Goal: Navigation & Orientation: Find specific page/section

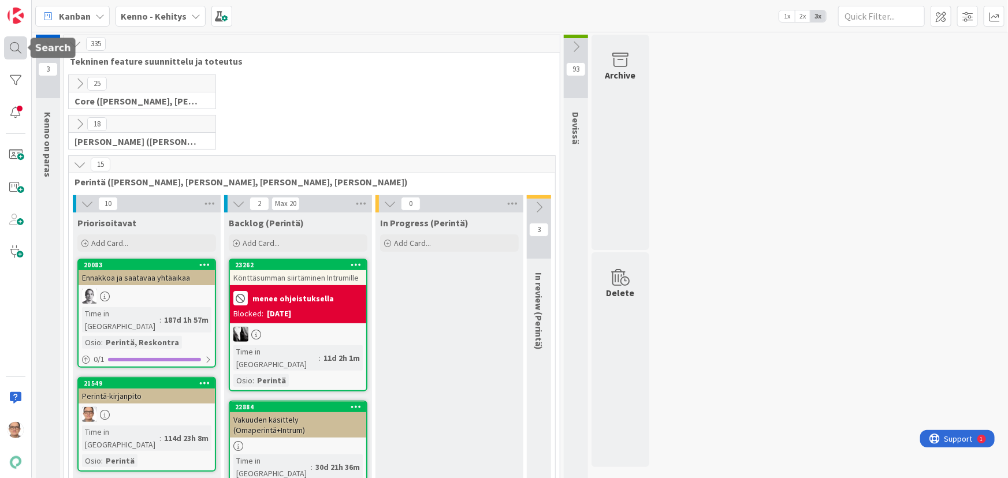
click at [14, 42] on div at bounding box center [15, 47] width 23 height 23
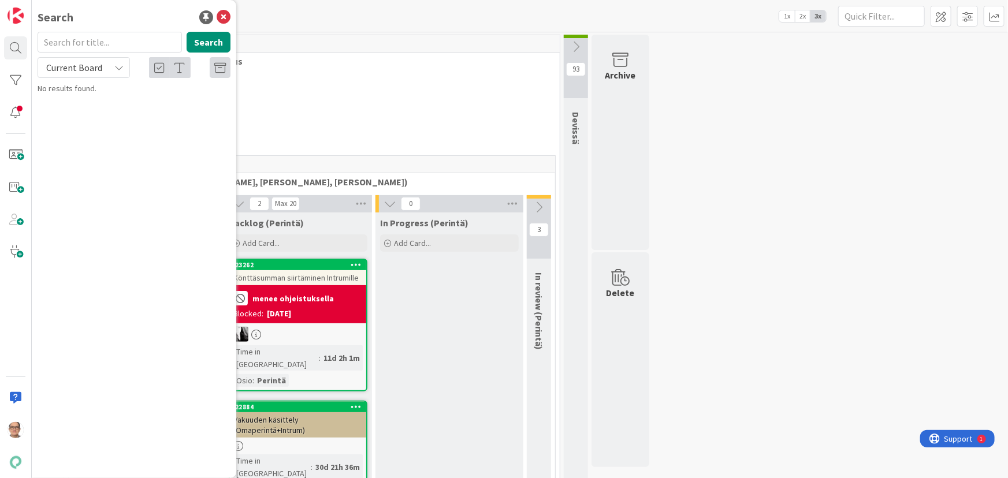
click at [112, 63] on div "Current Board" at bounding box center [84, 67] width 92 height 21
click at [106, 116] on span "All Boards" at bounding box center [104, 115] width 120 height 17
click at [17, 110] on div at bounding box center [15, 112] width 23 height 23
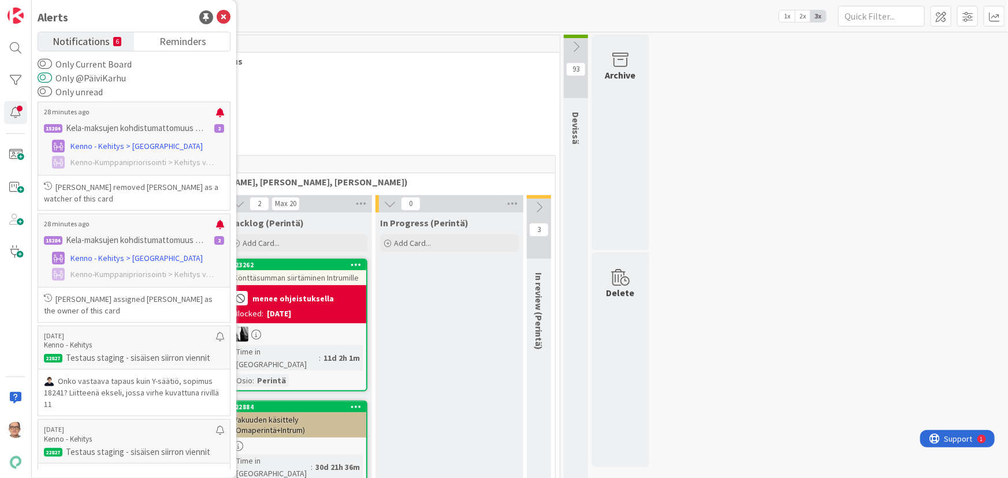
click at [50, 79] on button "Only @PäiviKarhu" at bounding box center [45, 78] width 14 height 12
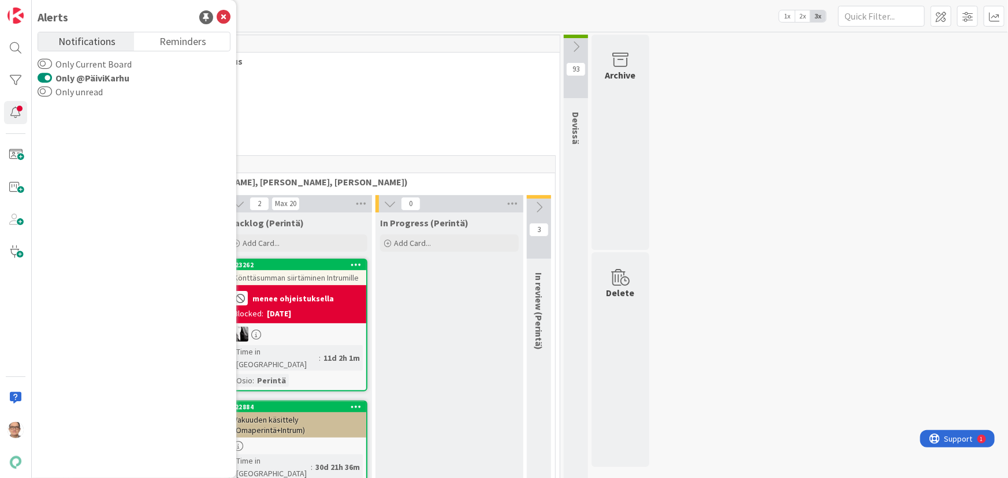
click at [42, 76] on button "Only @PäiviKarhu" at bounding box center [45, 78] width 14 height 12
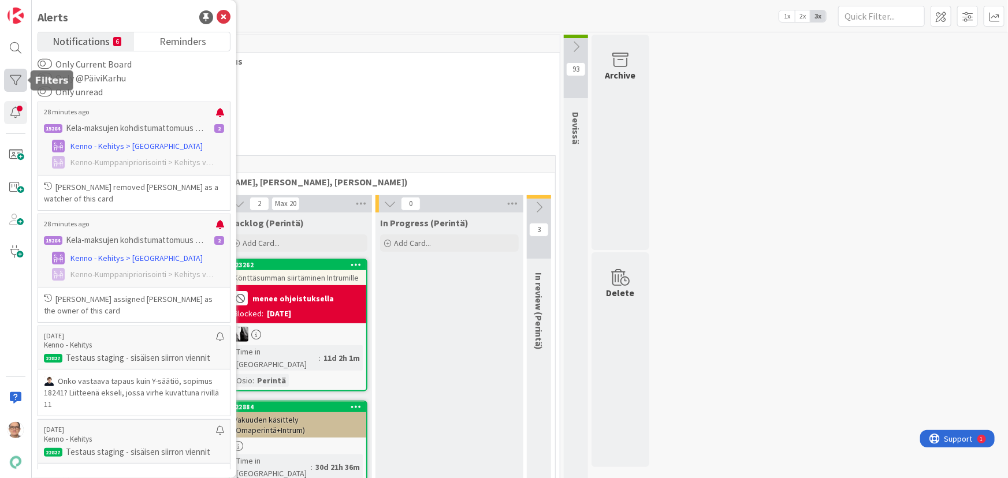
click at [16, 81] on div at bounding box center [15, 80] width 23 height 23
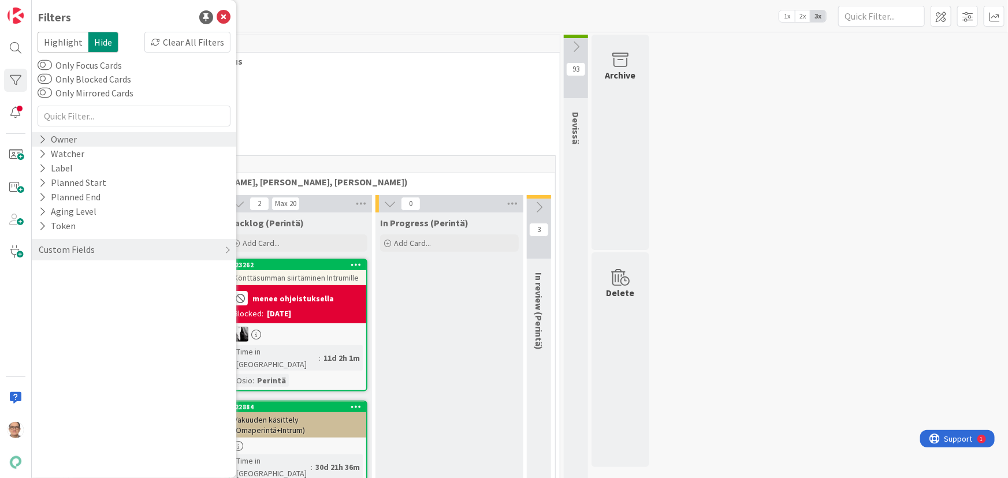
click at [42, 136] on icon at bounding box center [43, 140] width 8 height 10
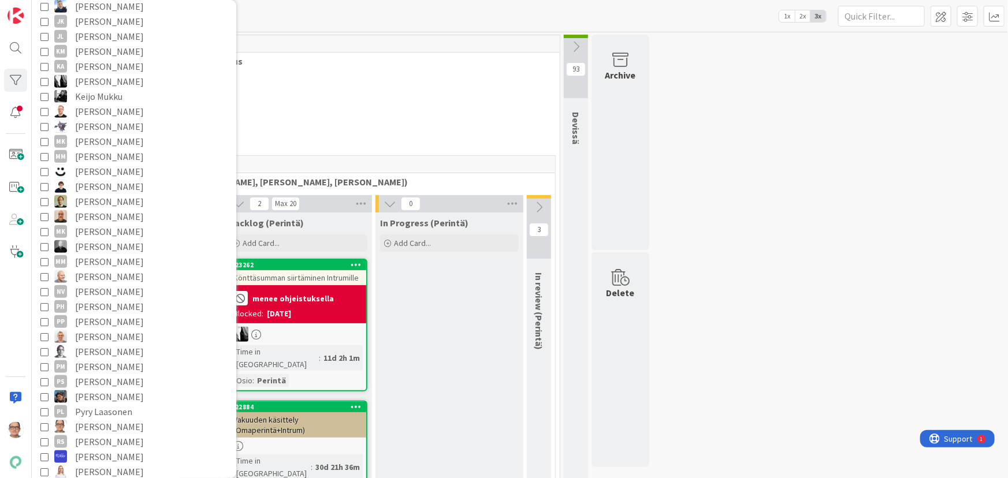
scroll to position [525, 0]
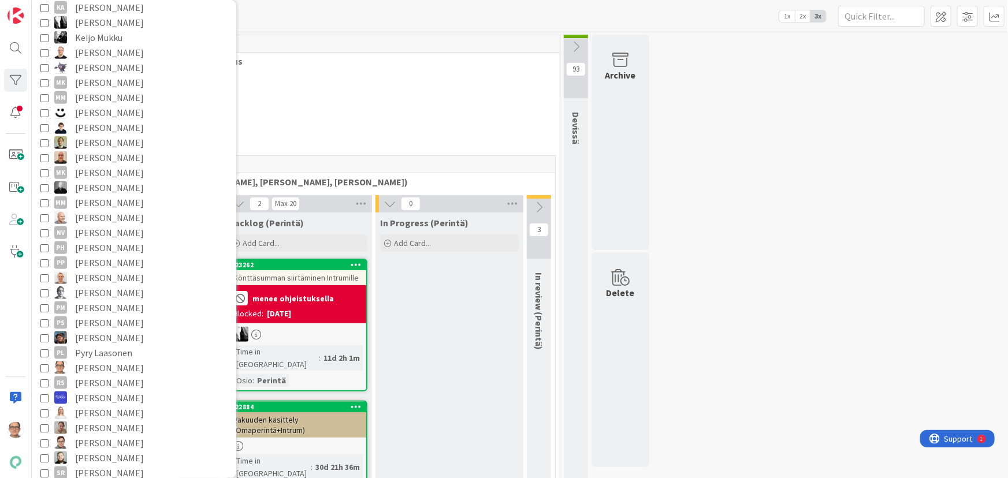
click at [43, 369] on icon at bounding box center [44, 368] width 8 height 8
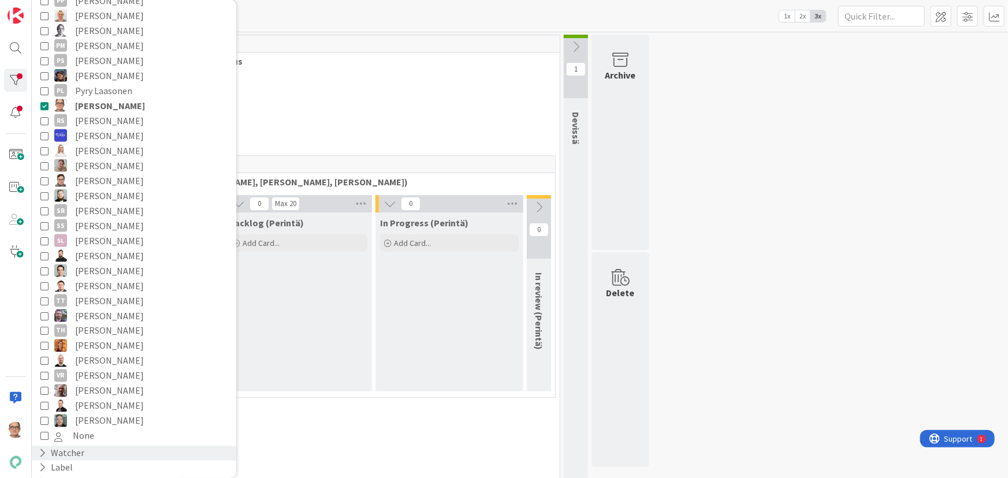
scroll to position [884, 0]
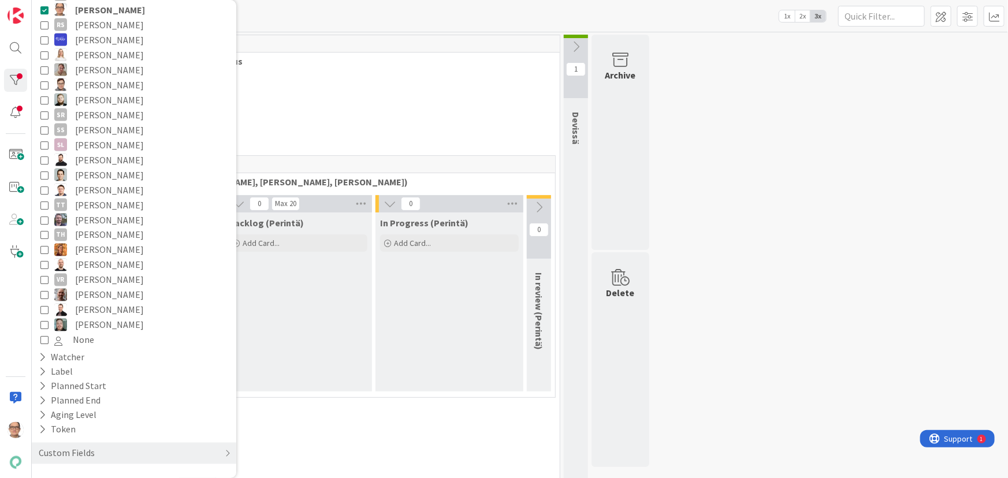
click at [315, 433] on div "0 Laskutusryhmä ([PERSON_NAME], [PERSON_NAME])" at bounding box center [311, 424] width 491 height 40
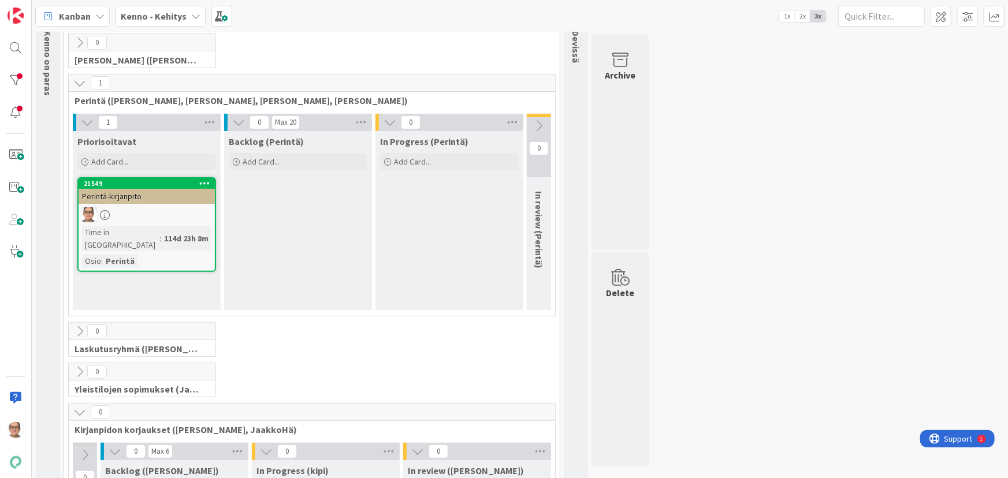
scroll to position [0, 0]
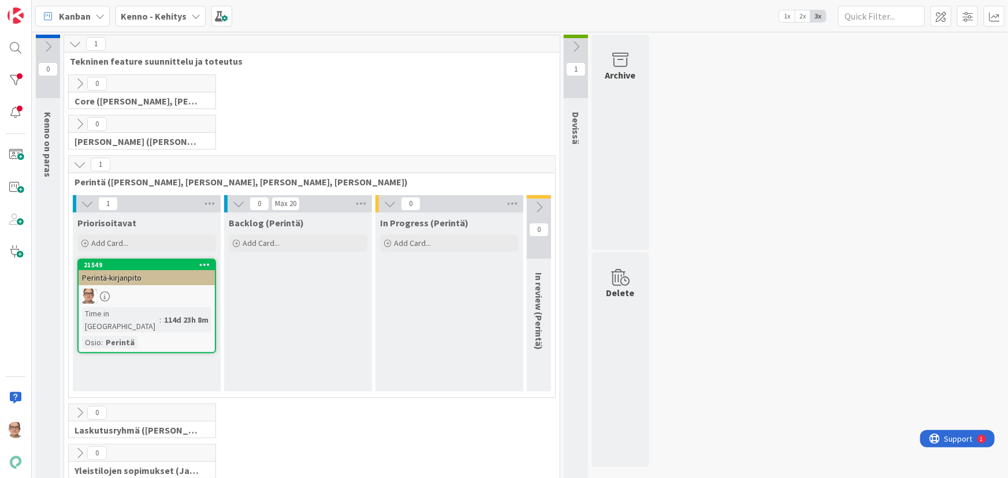
click at [77, 163] on icon at bounding box center [79, 164] width 13 height 13
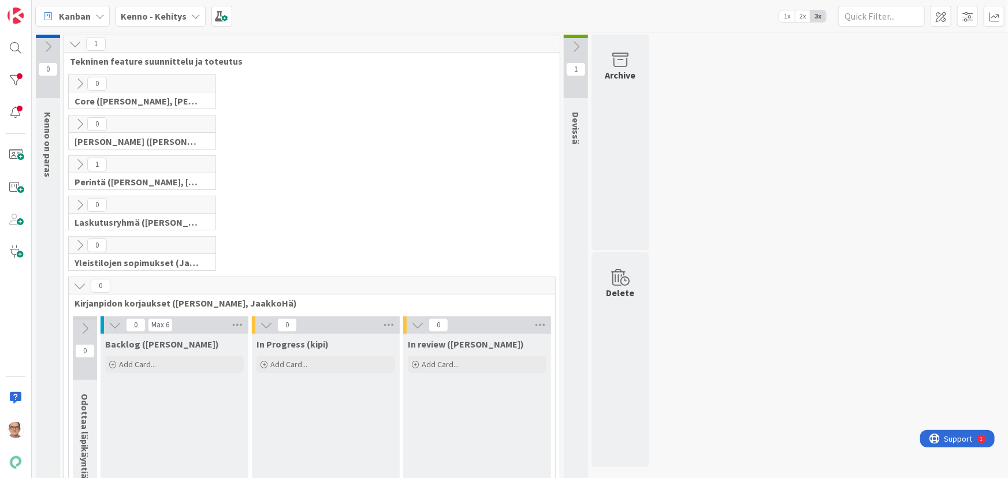
click at [81, 161] on icon at bounding box center [79, 164] width 13 height 13
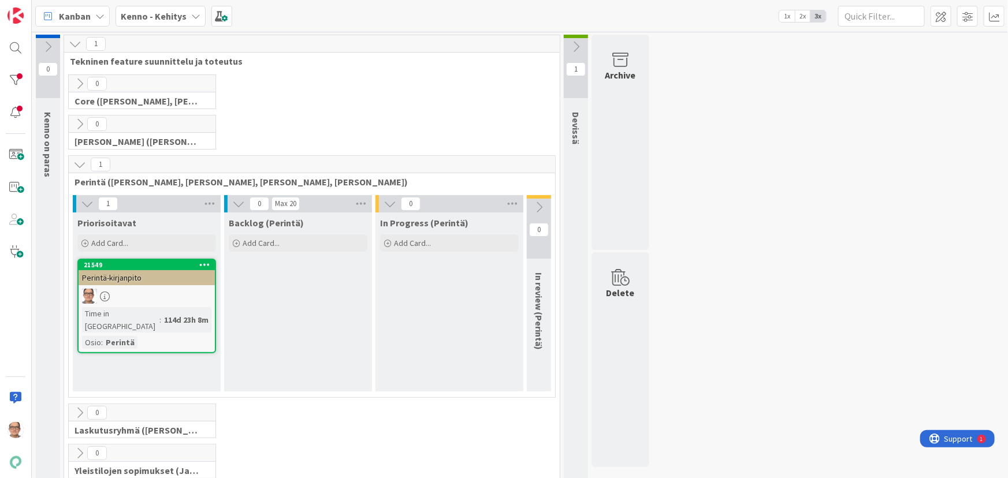
click at [138, 290] on div at bounding box center [147, 296] width 136 height 15
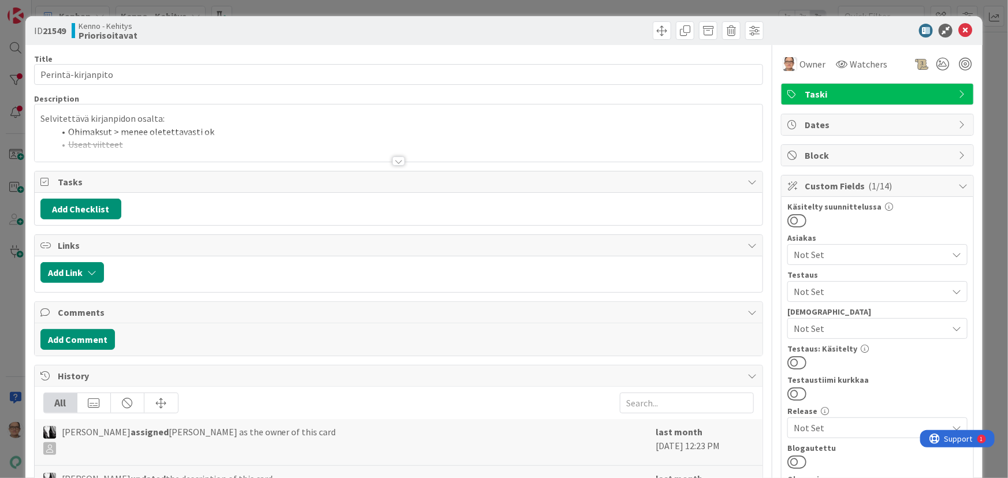
click at [398, 161] on div at bounding box center [398, 161] width 13 height 9
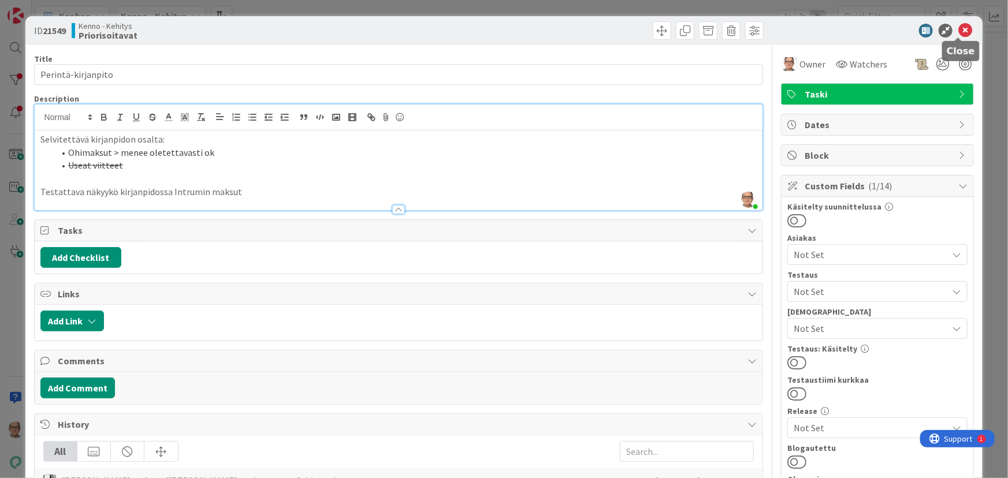
click at [959, 29] on icon at bounding box center [966, 31] width 14 height 14
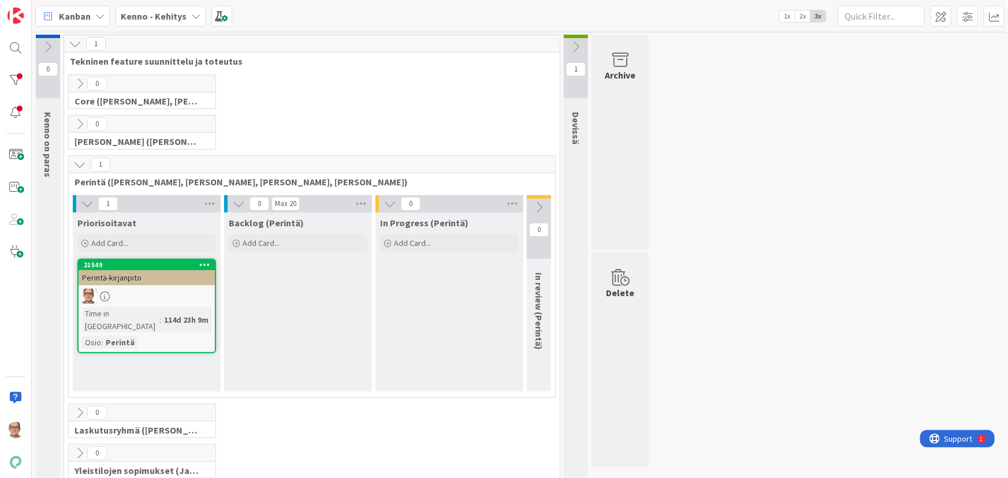
click at [87, 203] on icon at bounding box center [87, 204] width 13 height 13
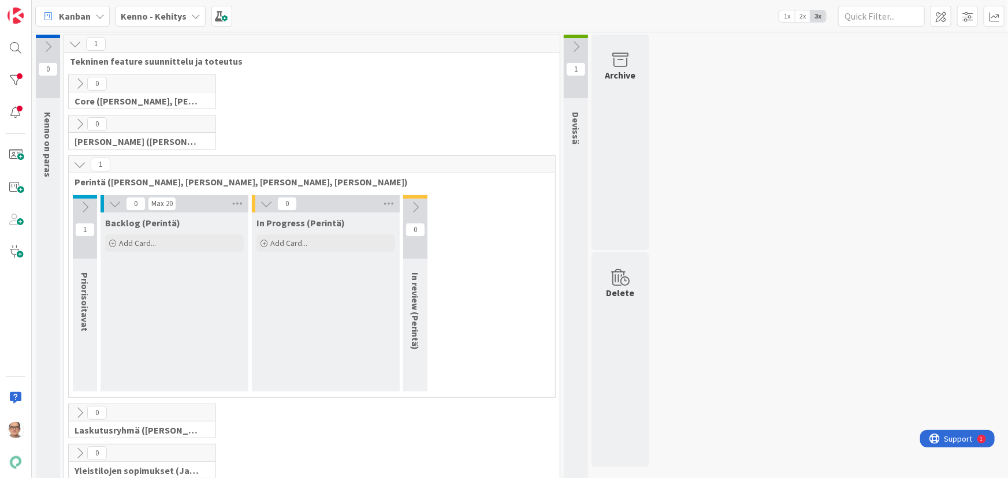
click at [79, 163] on icon at bounding box center [79, 164] width 13 height 13
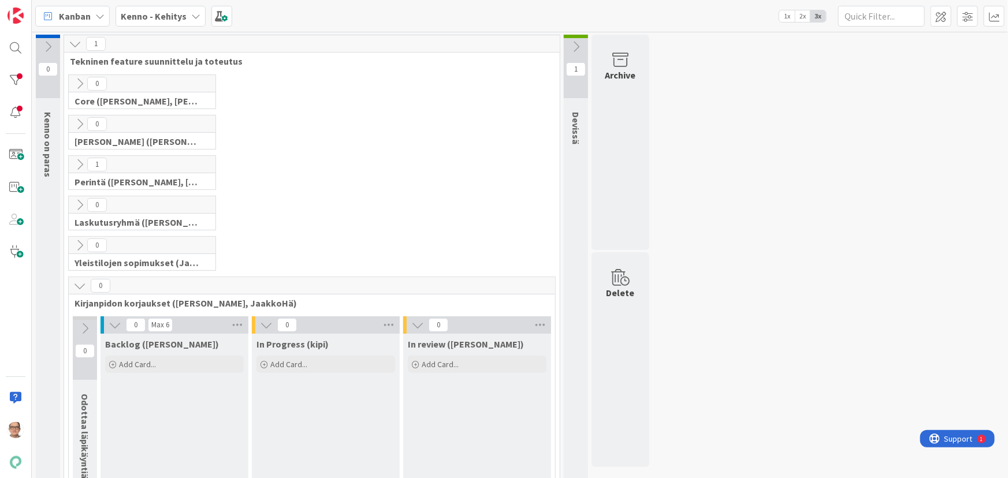
click at [192, 17] on icon at bounding box center [195, 16] width 9 height 9
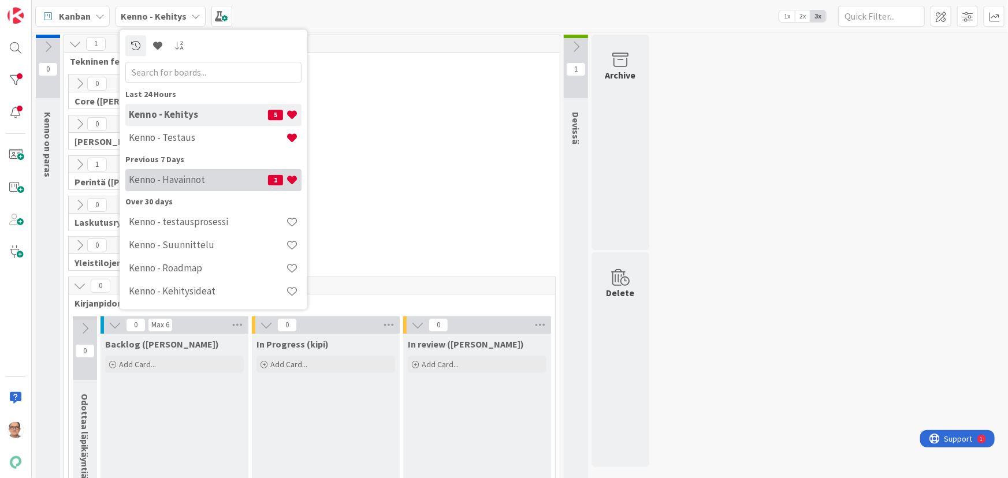
click at [195, 179] on h4 "Kenno - Havainnot" at bounding box center [198, 180] width 139 height 12
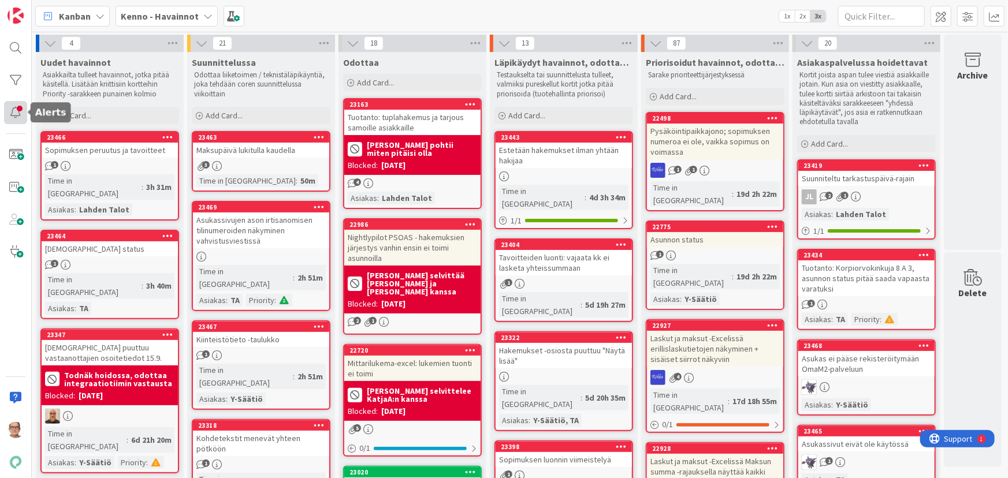
click at [17, 116] on div at bounding box center [15, 112] width 23 height 23
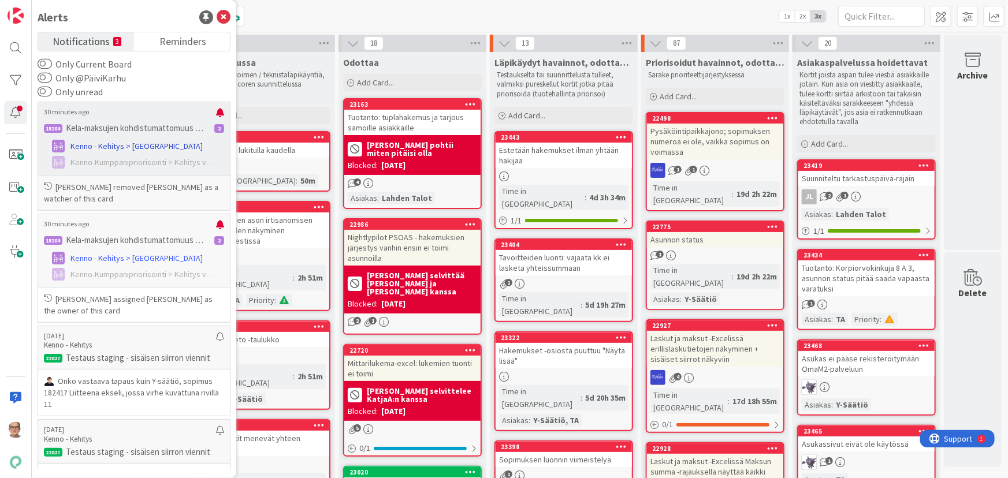
click at [112, 140] on span "Kenno - Kehitys > [GEOGRAPHIC_DATA]" at bounding box center [136, 146] width 132 height 12
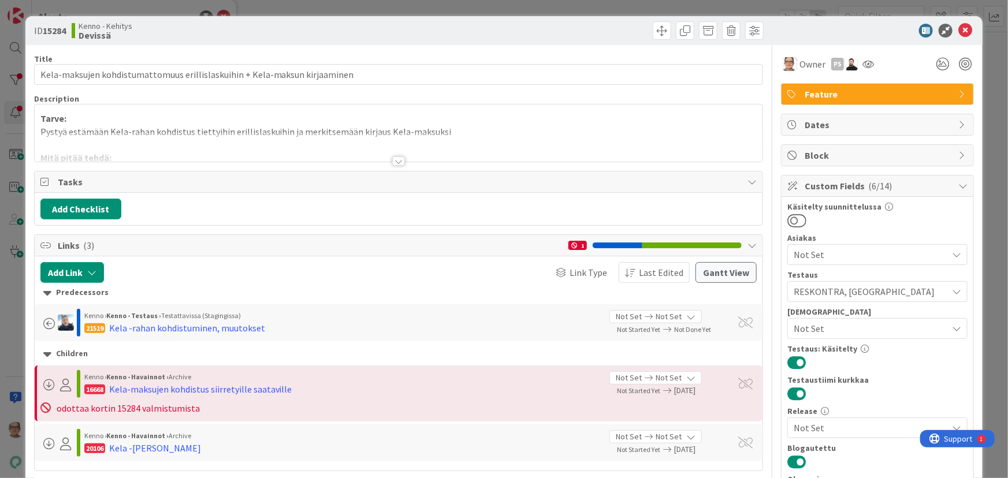
click at [394, 160] on div at bounding box center [398, 161] width 13 height 9
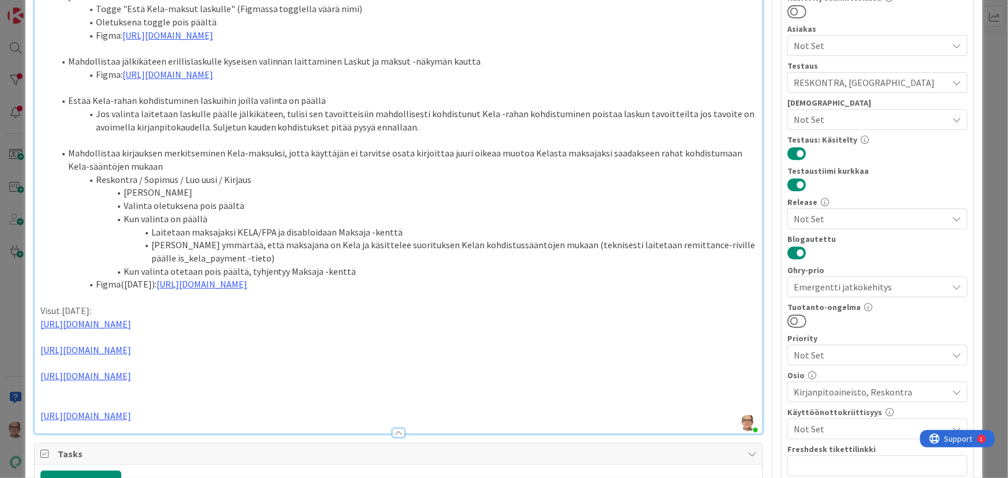
scroll to position [315, 0]
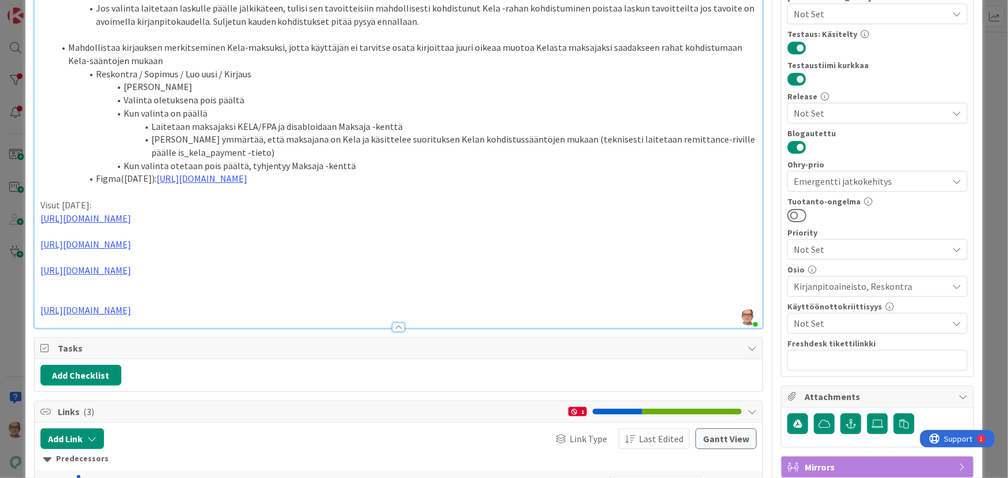
click at [241, 310] on p "[URL][DOMAIN_NAME]" at bounding box center [398, 310] width 717 height 13
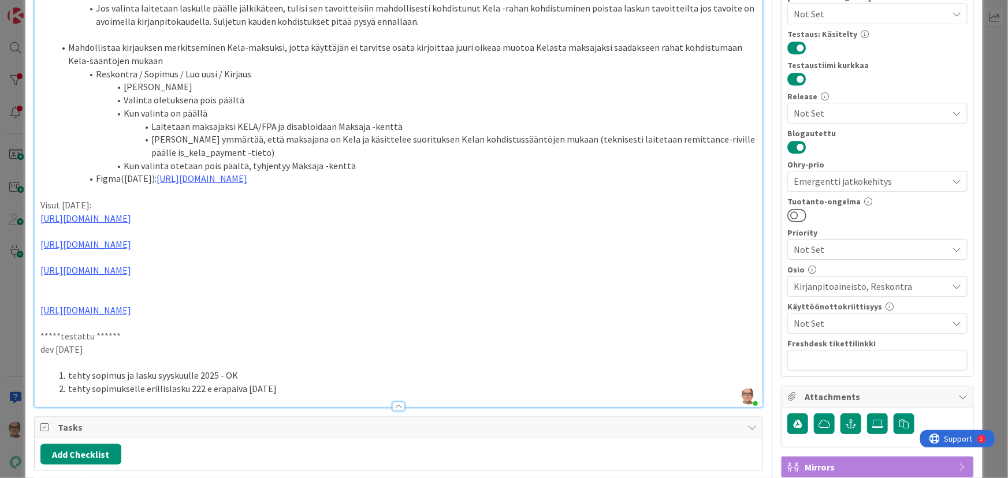
click at [251, 376] on li "tehty sopimus ja lasku syyskuulle 2025 - OK" at bounding box center [405, 375] width 703 height 13
click at [292, 384] on li "tehty sopimukselle erillislasku 222 e eräpäivä [DATE]" at bounding box center [405, 389] width 703 height 13
click at [387, 374] on li "tehty sopimus ja lasku syyskuulle 2025 , vuokra 3330 e ja vesimaksu 80 e yht. 3…" at bounding box center [405, 375] width 703 height 13
click at [293, 391] on li "tehty sopimukselle erillislasku 222 e eräpäivä [DATE]" at bounding box center [405, 389] width 703 height 13
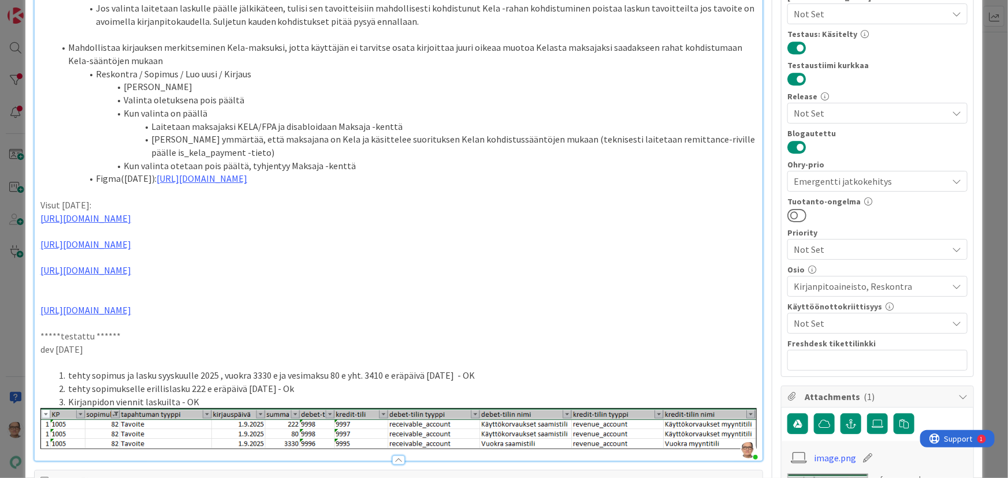
scroll to position [368, 0]
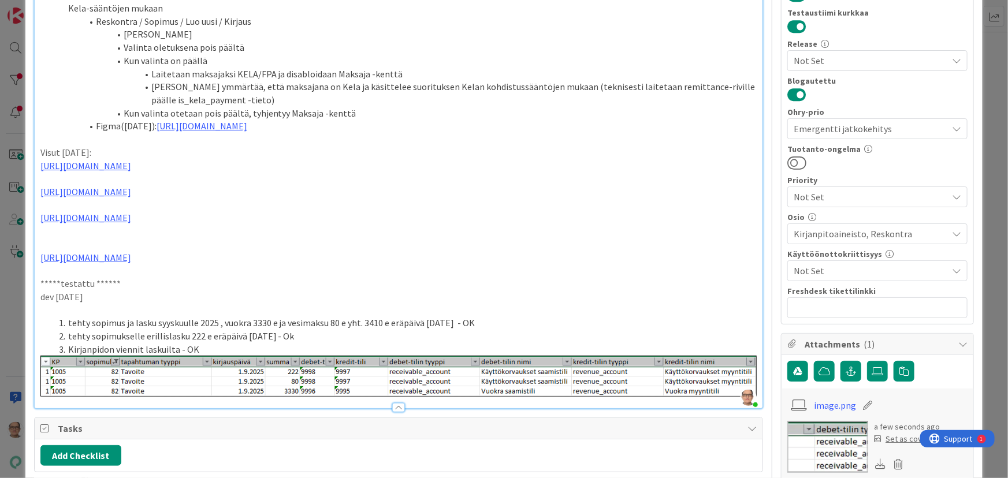
click at [752, 396] on div at bounding box center [399, 402] width 729 height 12
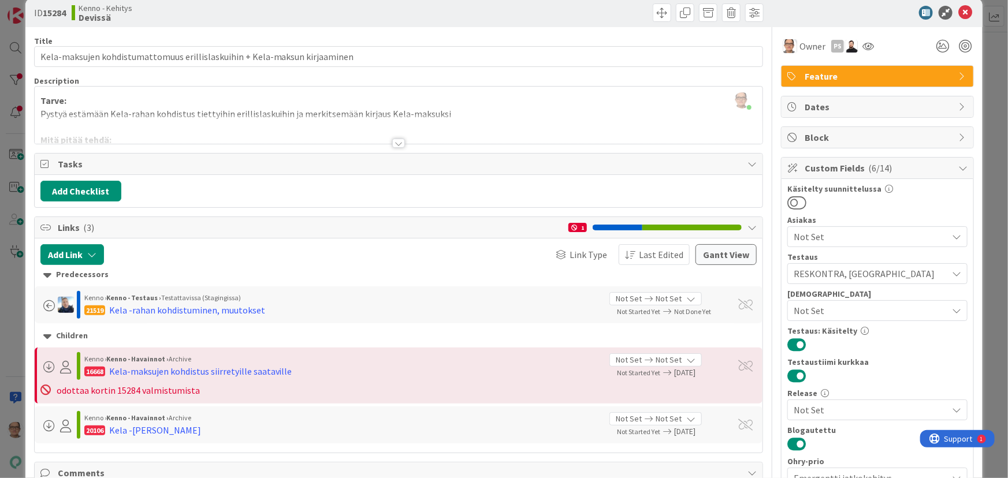
scroll to position [0, 0]
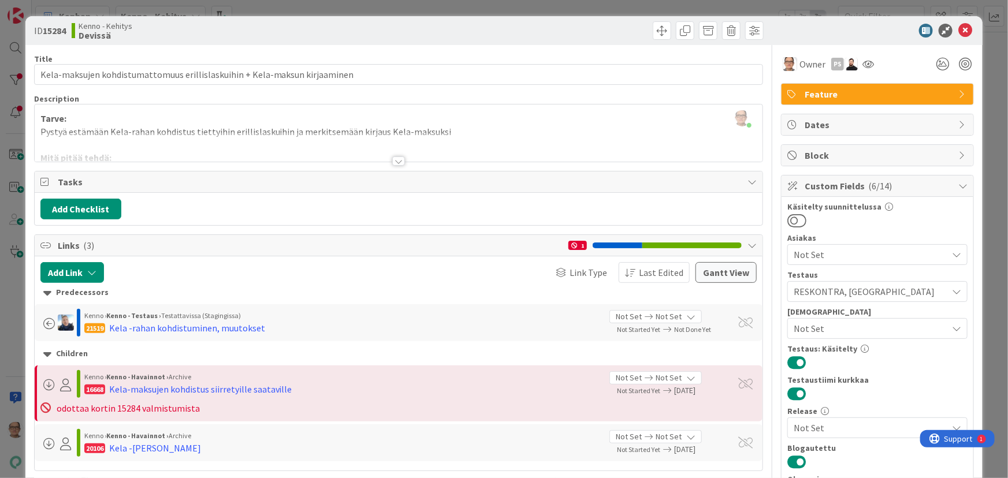
click at [393, 158] on div at bounding box center [398, 161] width 13 height 9
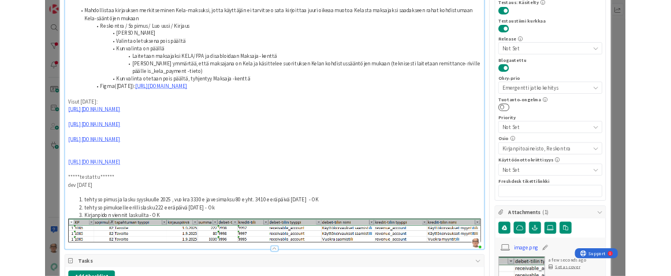
scroll to position [368, 0]
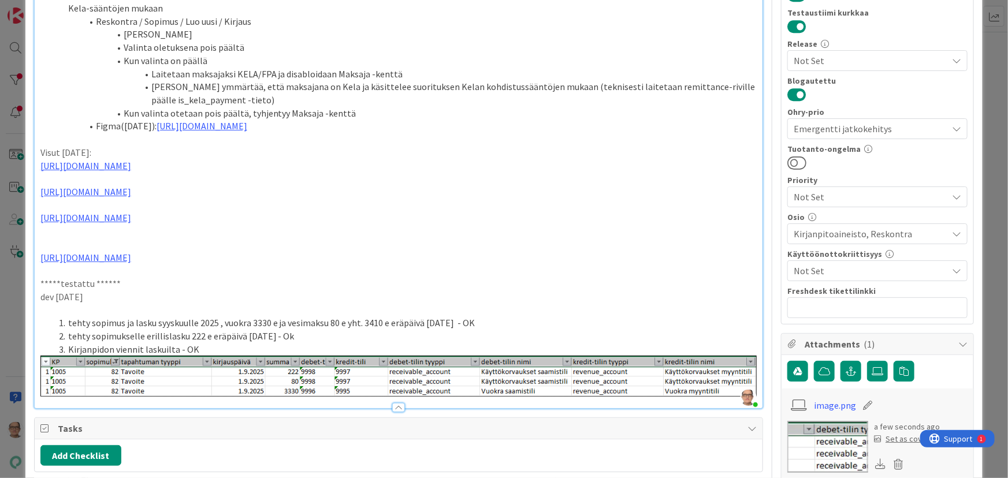
click at [752, 391] on div "Tarve: Pystyä estämään Kela-rahan kohdistus tiettyihin erillislaskuihin ja merk…" at bounding box center [399, 85] width 729 height 645
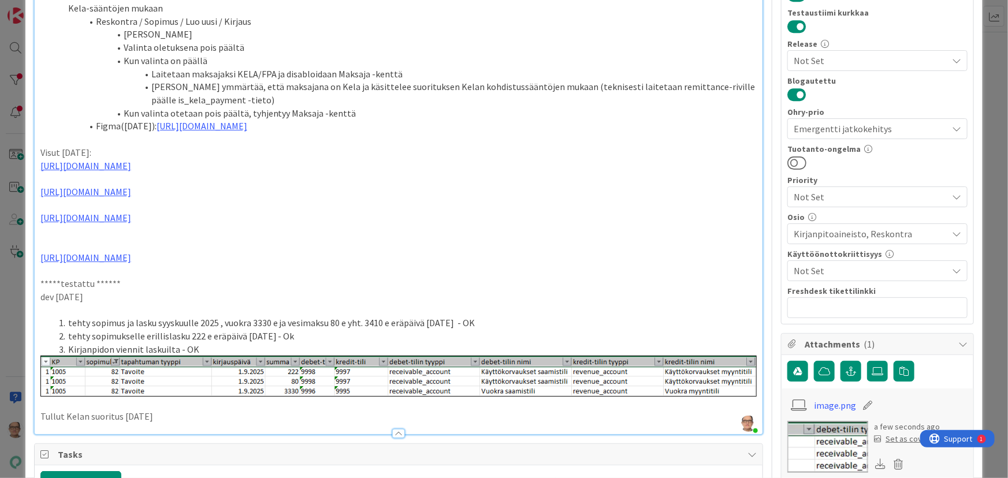
click at [122, 413] on p "Tullut Kelan suoritus [DATE]" at bounding box center [398, 416] width 717 height 13
click at [201, 415] on p "Tullut Kelan suoritus 3632 e [DATE]" at bounding box center [398, 416] width 717 height 13
click at [302, 335] on li "tehty sopimukselle erillislasku 222 e eräpäivä [DATE] - Ok" at bounding box center [405, 336] width 703 height 13
click at [184, 337] on li "tehty sopimukselle erillislasku 222 e eräpäivä [DATE] - Ok" at bounding box center [405, 336] width 703 height 13
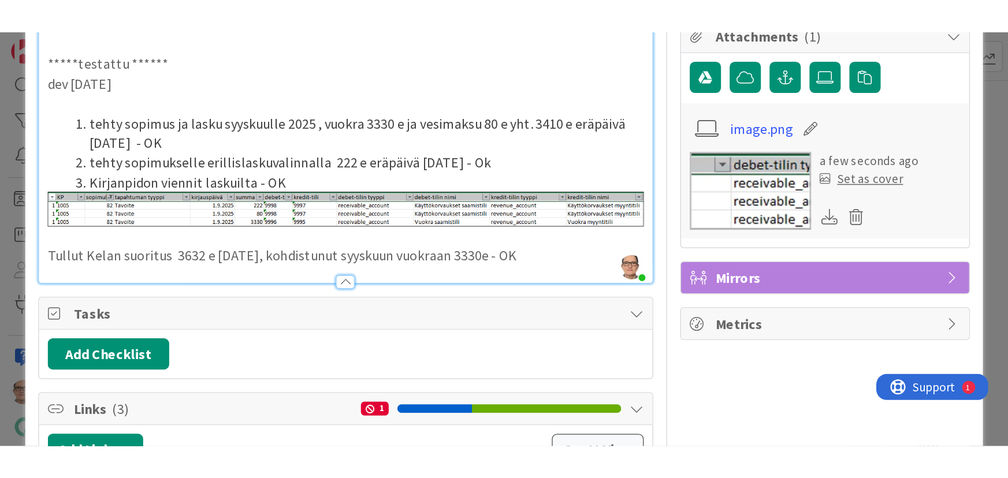
scroll to position [814, 0]
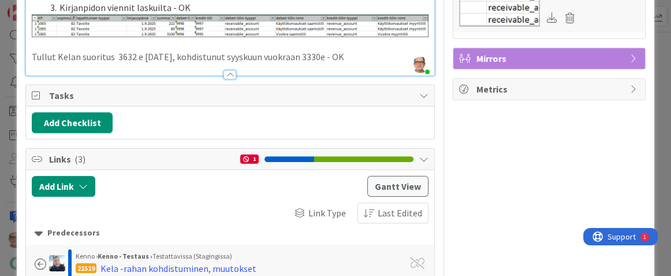
click at [352, 64] on p "Tullut Kelan suoritus 3632 e [DATE], kohdistunut syyskuun vuokraan 3330e - OK" at bounding box center [230, 56] width 397 height 13
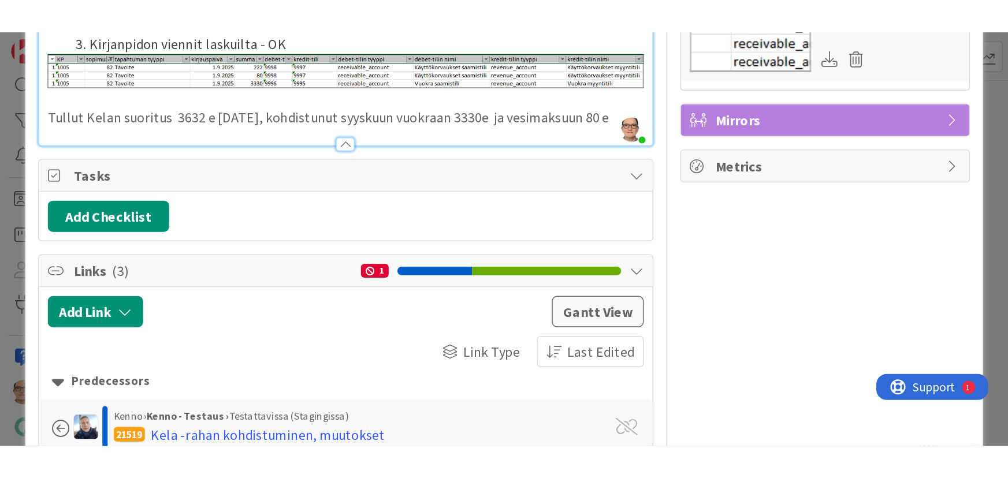
scroll to position [643, 0]
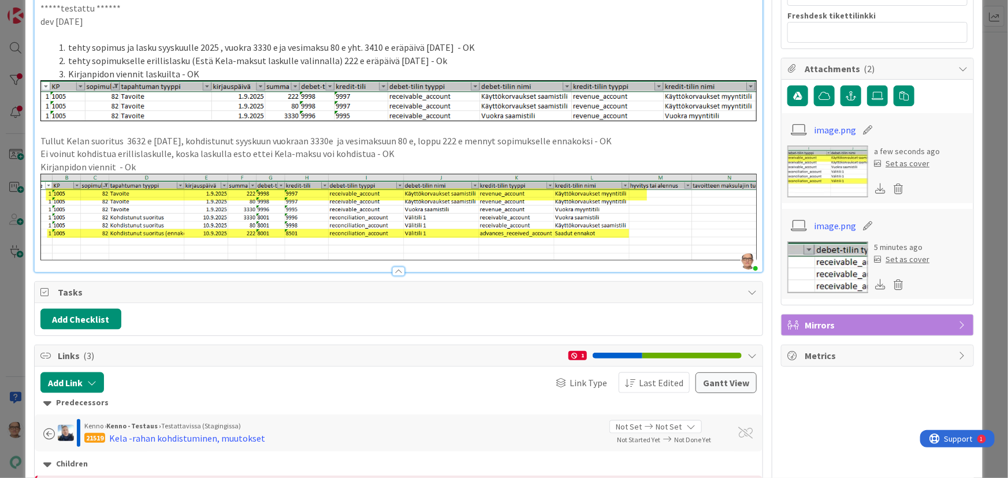
click at [752, 260] on div at bounding box center [399, 266] width 729 height 12
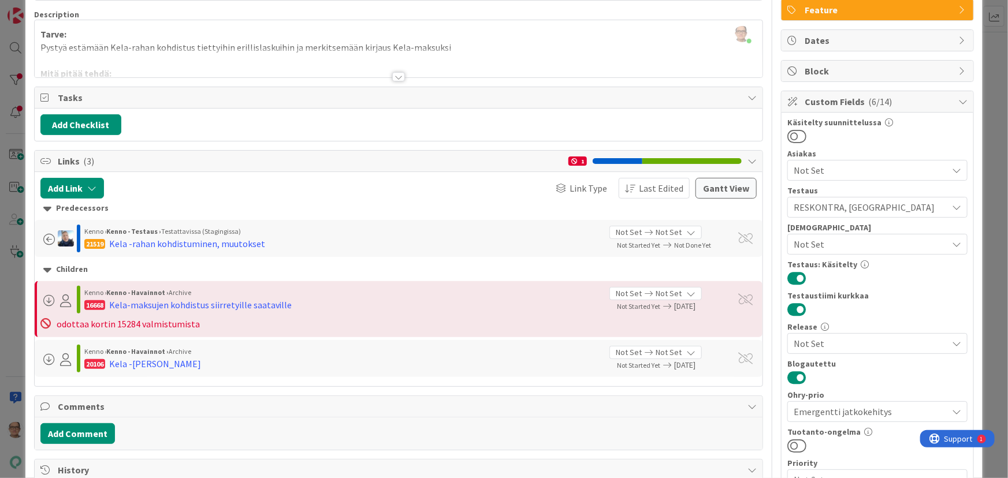
scroll to position [0, 0]
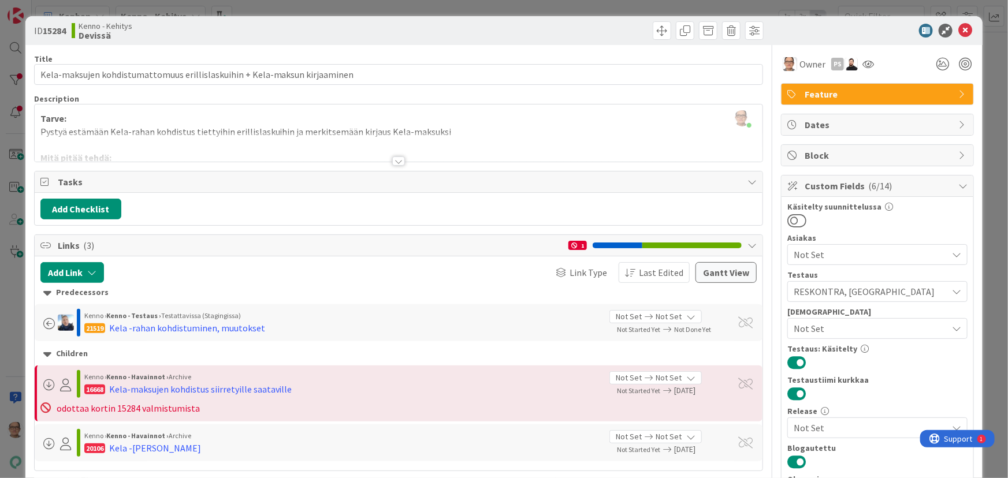
click at [396, 159] on div at bounding box center [398, 161] width 13 height 9
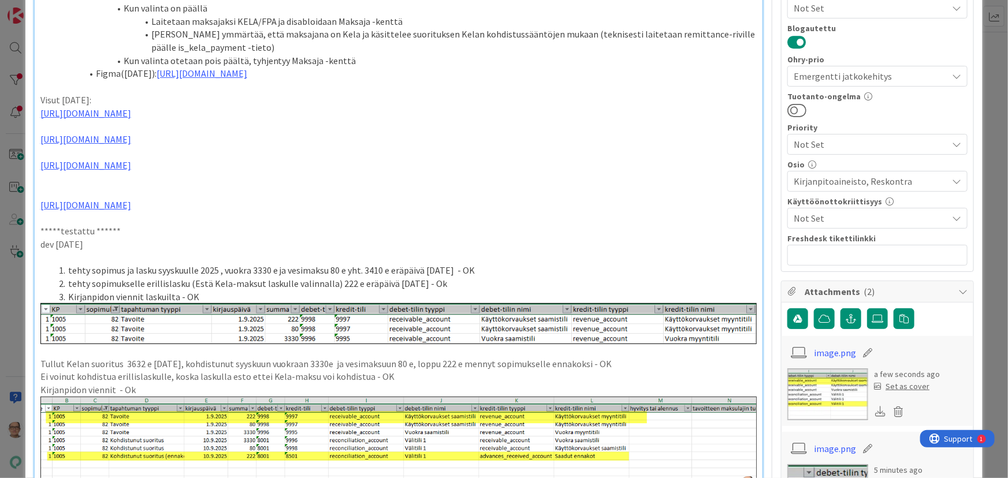
scroll to position [525, 0]
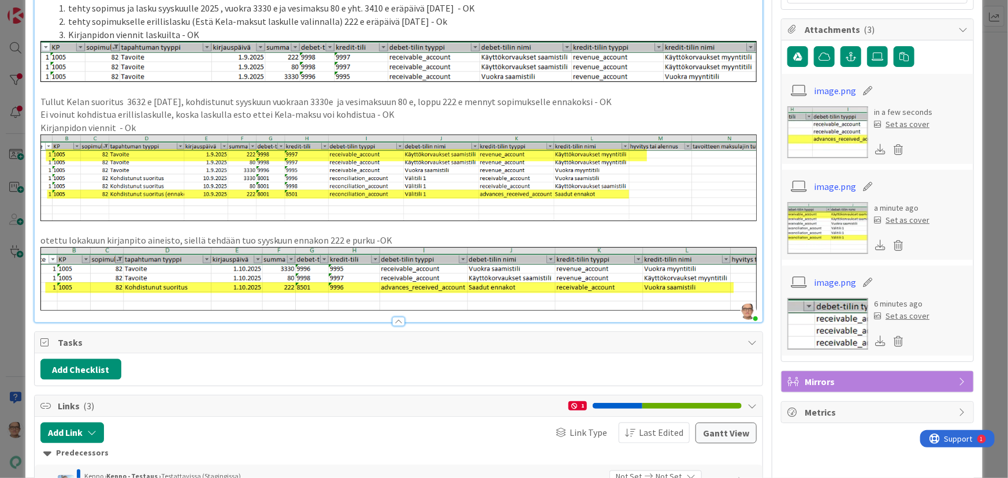
scroll to position [578, 0]
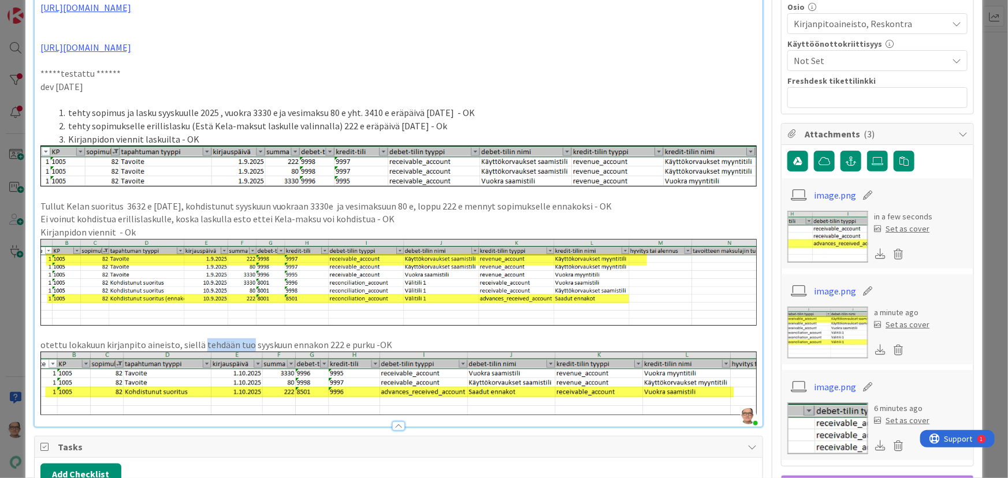
drag, startPoint x: 199, startPoint y: 342, endPoint x: 247, endPoint y: 343, distance: 48.0
click at [247, 343] on p "otettu lokakuun kirjanpito aineisto, siellä tehdään tuo syyskuun ennakon 222 e …" at bounding box center [398, 345] width 717 height 13
click at [321, 343] on p "otettu lokakuun kirjanpito aineisto, siellä syyskuun ennakon 222 e purku -OK" at bounding box center [398, 345] width 717 height 13
click at [395, 425] on div at bounding box center [398, 426] width 13 height 9
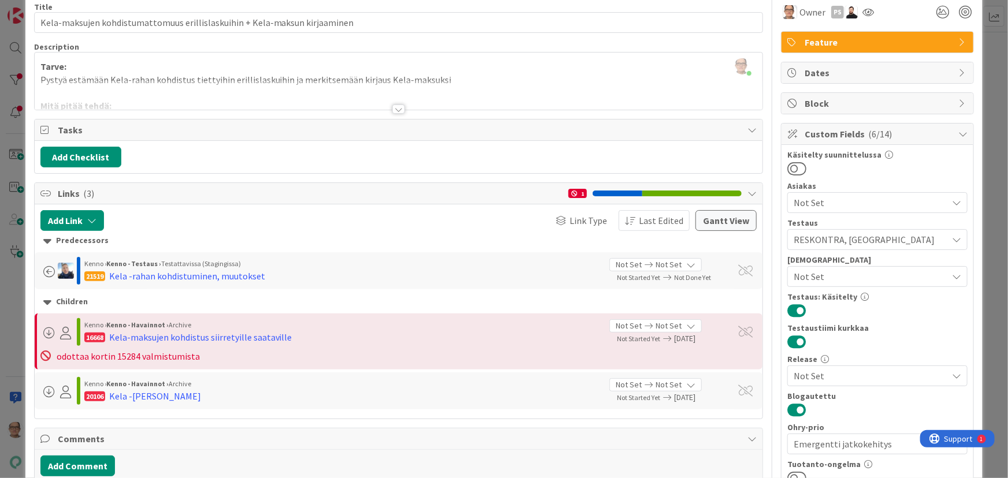
scroll to position [0, 0]
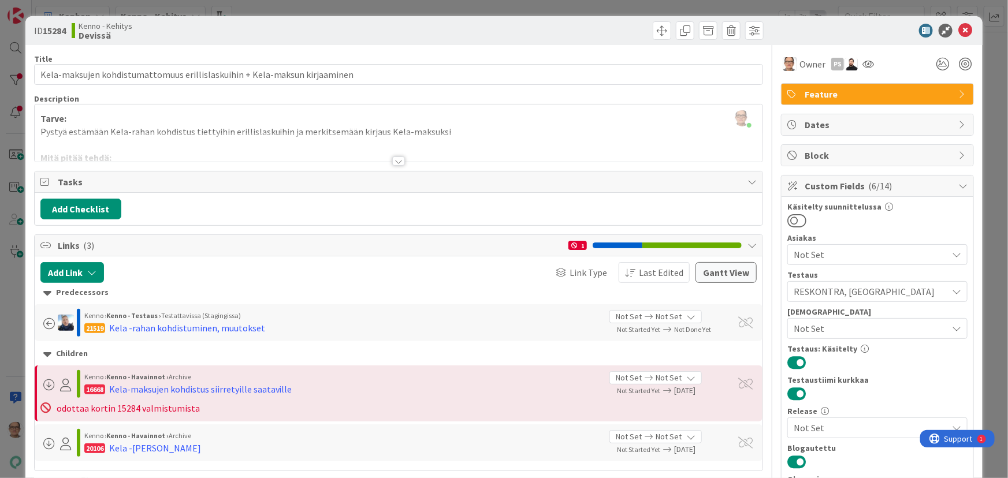
click at [392, 162] on div at bounding box center [398, 161] width 13 height 9
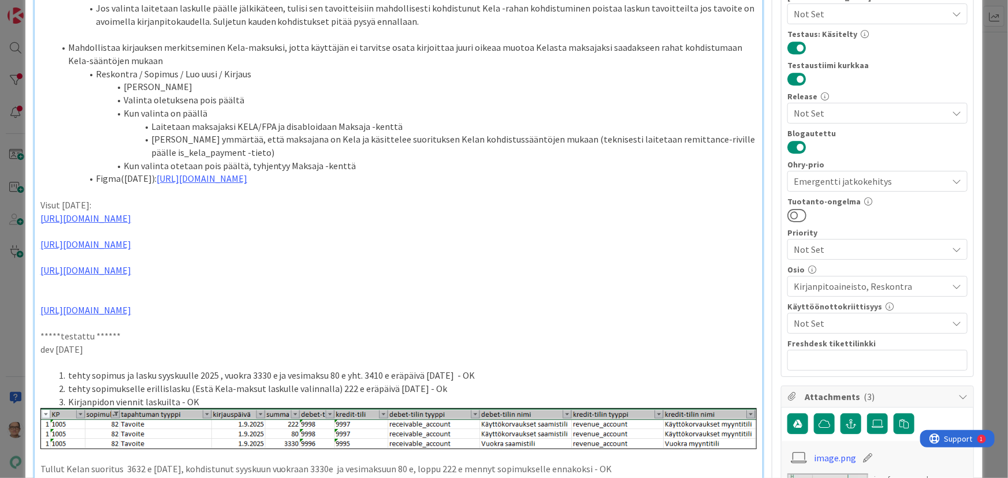
scroll to position [157, 0]
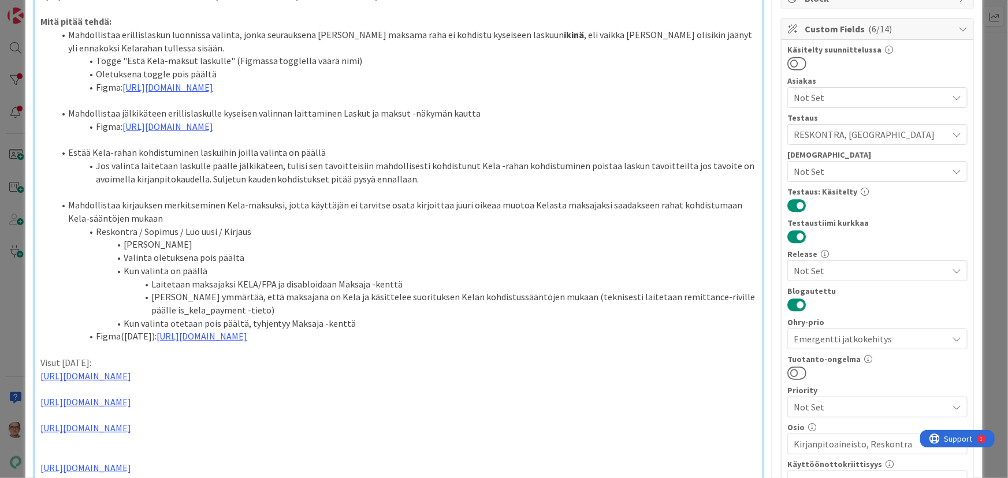
click at [952, 270] on icon at bounding box center [956, 270] width 9 height 9
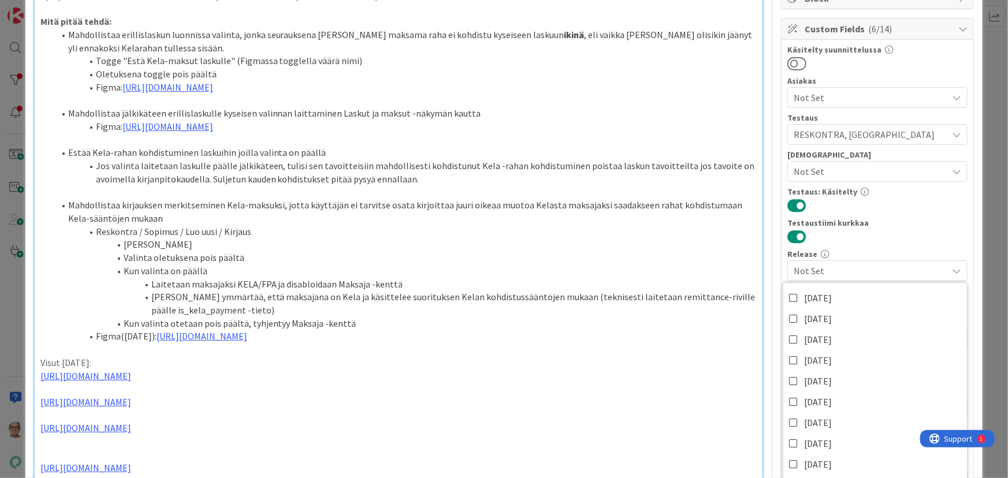
click at [952, 269] on icon at bounding box center [956, 270] width 9 height 9
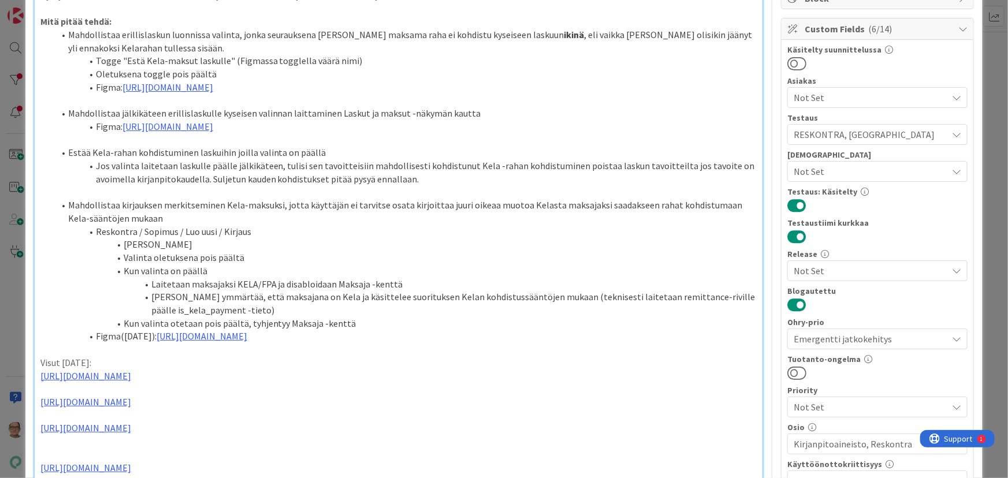
scroll to position [52, 0]
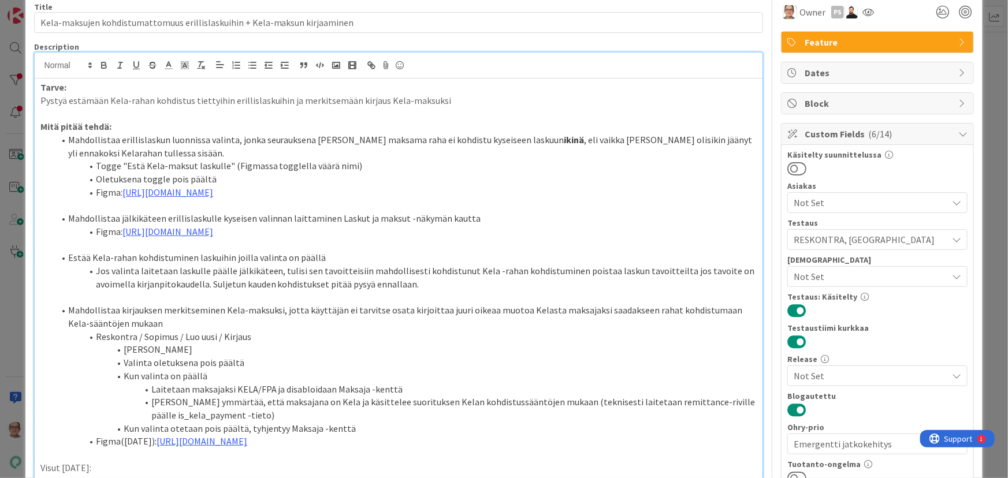
click at [952, 275] on icon at bounding box center [956, 276] width 9 height 9
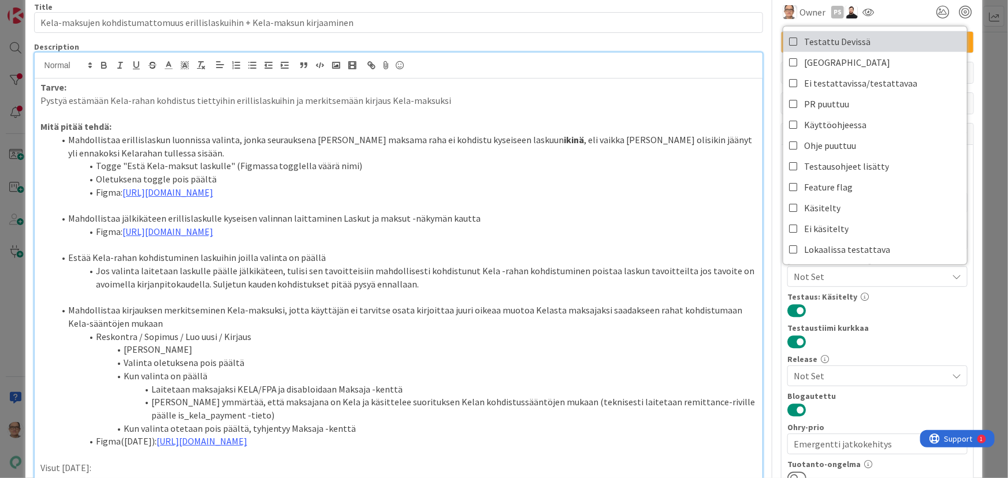
click at [789, 40] on icon at bounding box center [793, 41] width 9 height 17
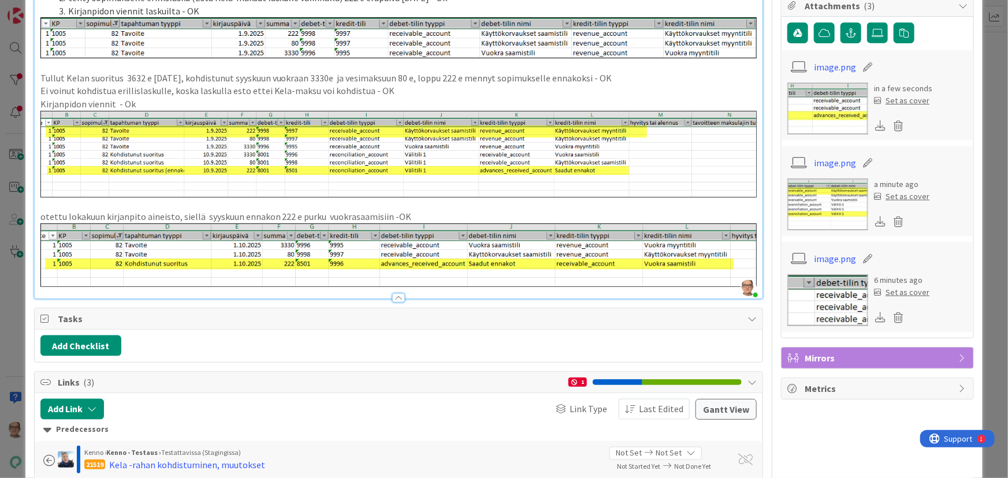
scroll to position [788, 0]
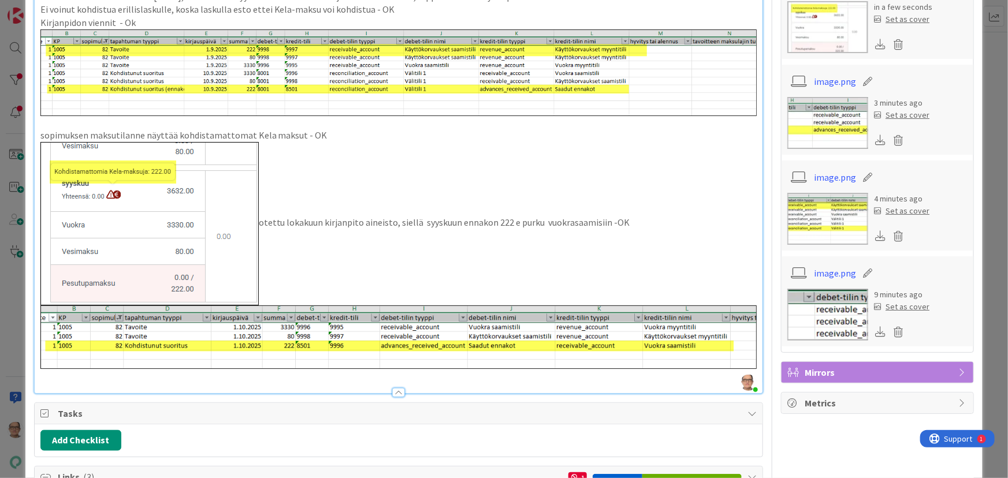
click at [274, 202] on p "otettu lokakuun kirjanpito aineisto, siellä syyskuun ennakon 222 e purku vuokra…" at bounding box center [398, 224] width 717 height 164
click at [269, 221] on p "otettu lokakuun kirjanpito aineisto, siellä syyskuun ennakon 222 e purku vuokra…" at bounding box center [398, 224] width 717 height 164
click at [256, 222] on img at bounding box center [149, 224] width 218 height 164
click at [258, 222] on p "otettu lokakuun kirjanpito aineisto, siellä syyskuun ennakon 222 e purku vuokra…" at bounding box center [398, 224] width 717 height 164
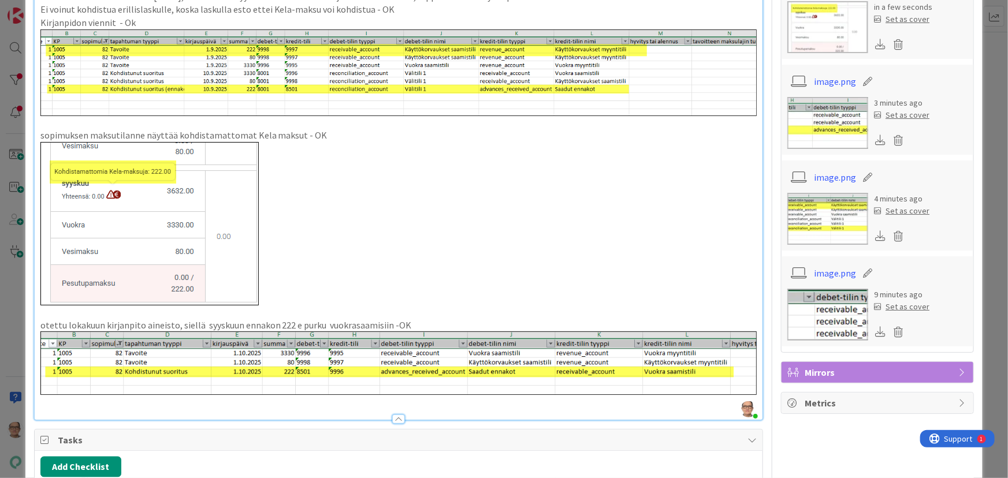
scroll to position [945, 0]
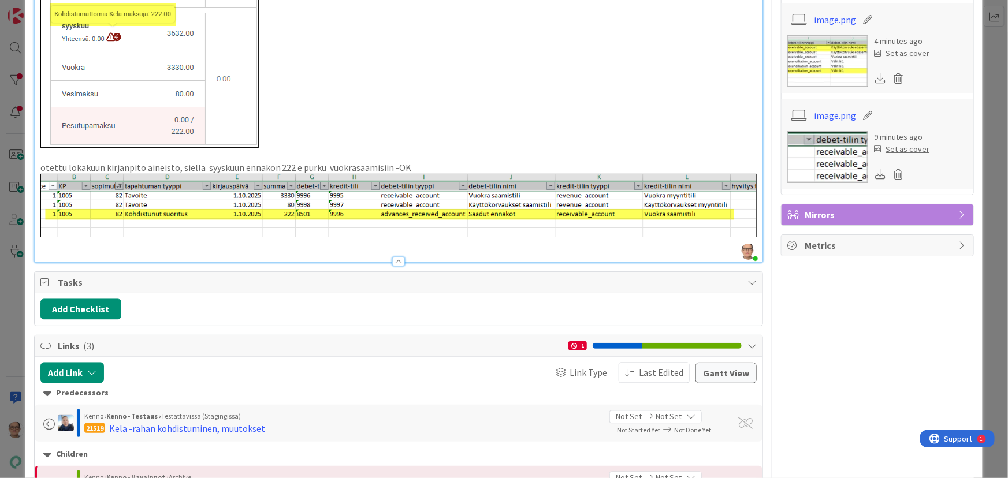
click at [396, 259] on div at bounding box center [398, 261] width 13 height 9
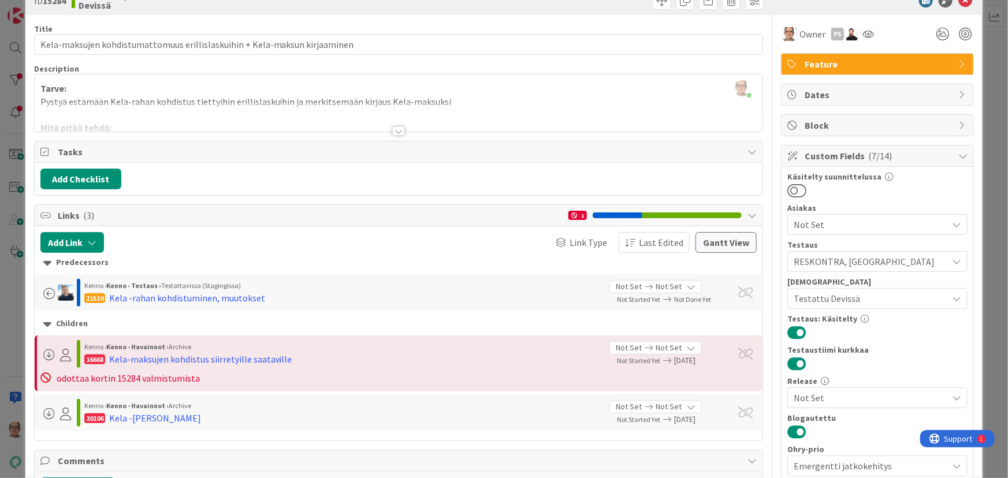
scroll to position [0, 0]
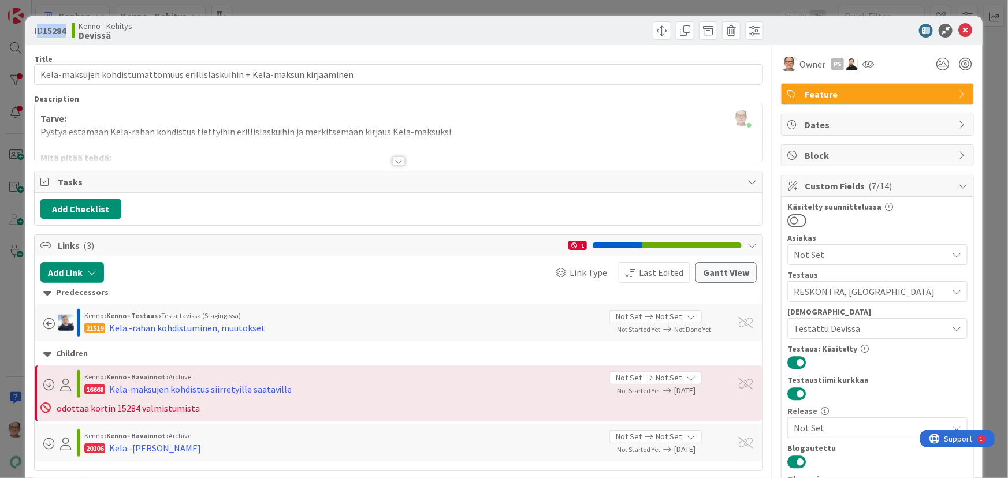
drag, startPoint x: 69, startPoint y: 31, endPoint x: 38, endPoint y: 28, distance: 31.3
click at [38, 28] on div "ID 15284 Kenno - Kehitys Devissä" at bounding box center [215, 30] width 362 height 18
click at [43, 29] on span "ID 15284" at bounding box center [50, 31] width 32 height 14
drag, startPoint x: 34, startPoint y: 30, endPoint x: 70, endPoint y: 29, distance: 36.4
click at [70, 29] on div "ID 15284 Kenno - Kehitys Devissä" at bounding box center [215, 30] width 362 height 18
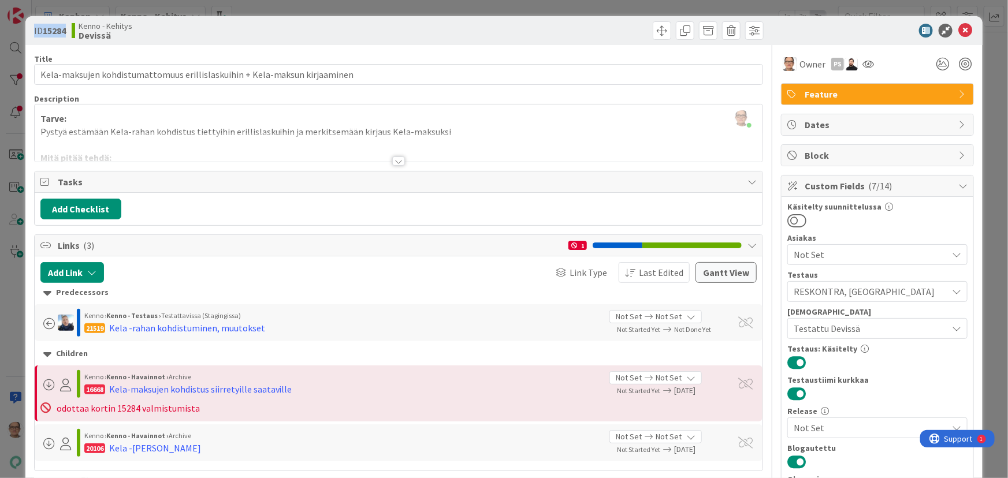
copy span "ID 15284"
click at [959, 32] on icon at bounding box center [966, 31] width 14 height 14
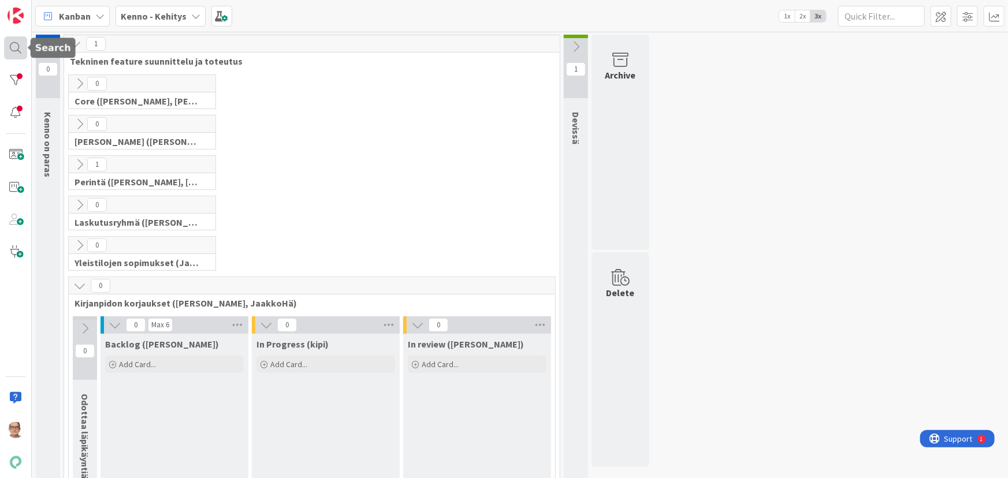
click at [15, 49] on div at bounding box center [15, 47] width 23 height 23
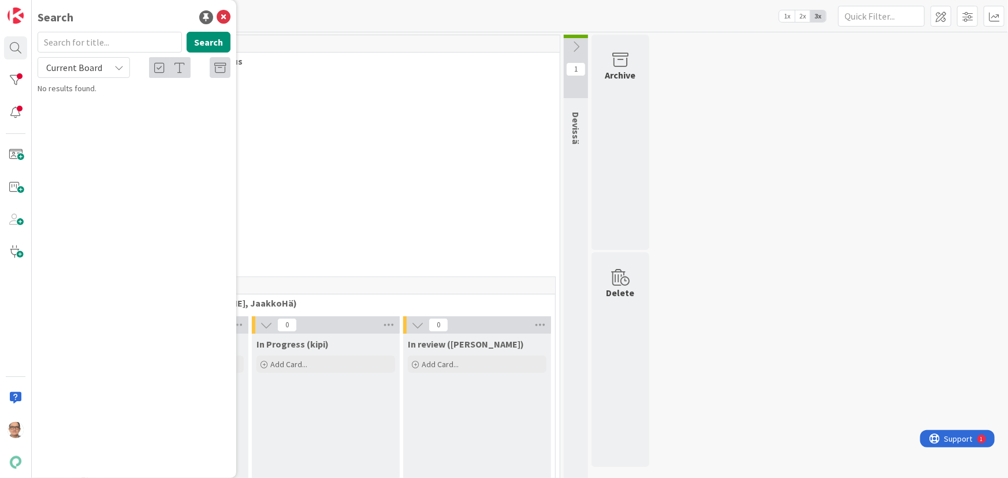
click at [96, 60] on span "Current Board" at bounding box center [74, 68] width 60 height 16
click at [98, 116] on span "All Boards" at bounding box center [104, 115] width 120 height 17
click at [77, 43] on input "text" at bounding box center [110, 42] width 144 height 21
type input "22133"
click at [11, 81] on div at bounding box center [15, 80] width 23 height 23
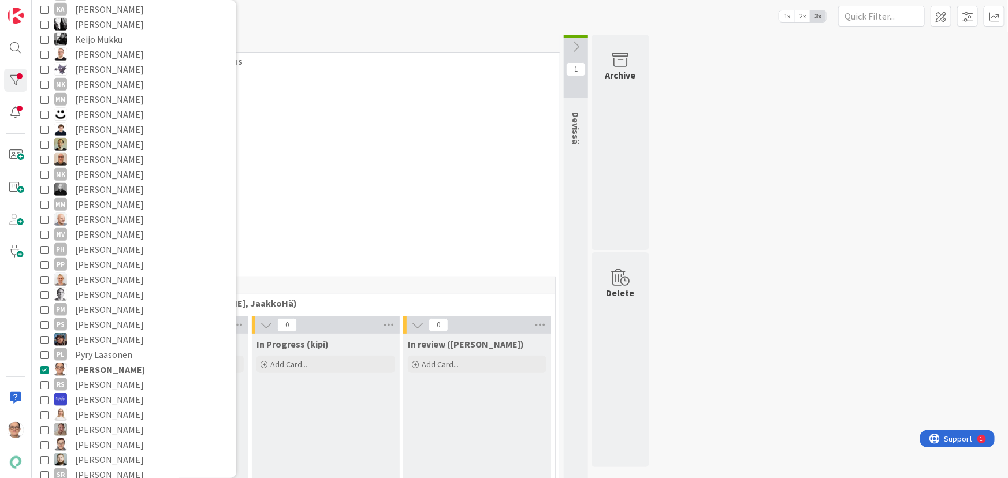
scroll to position [630, 0]
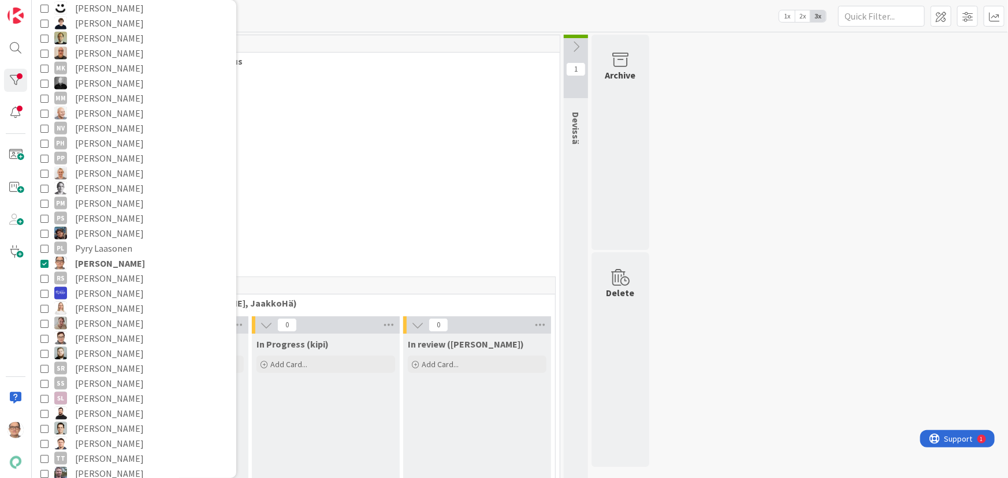
click at [43, 262] on icon at bounding box center [44, 263] width 8 height 8
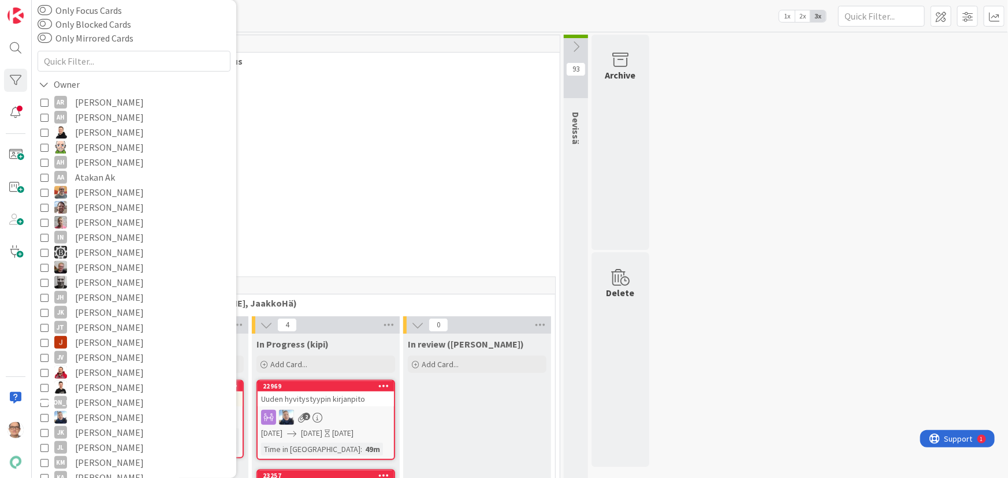
scroll to position [0, 0]
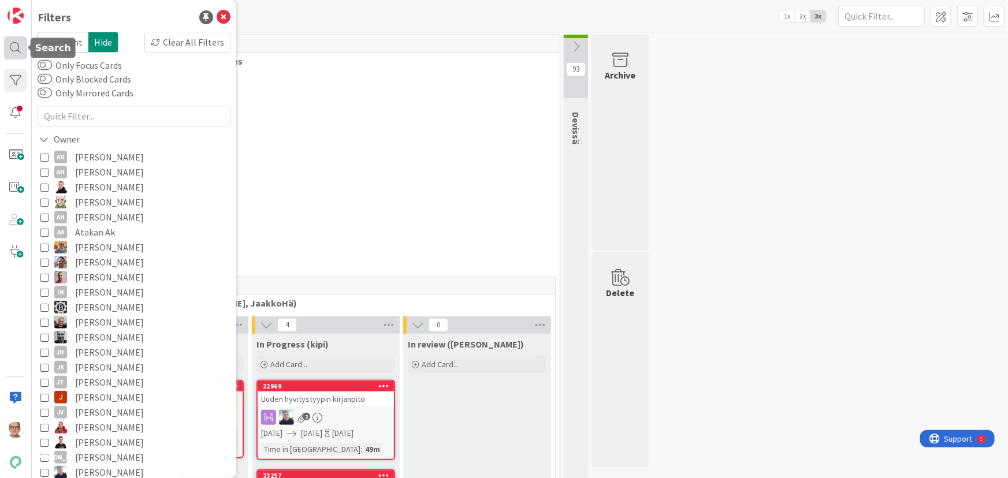
click at [14, 50] on div at bounding box center [15, 47] width 23 height 23
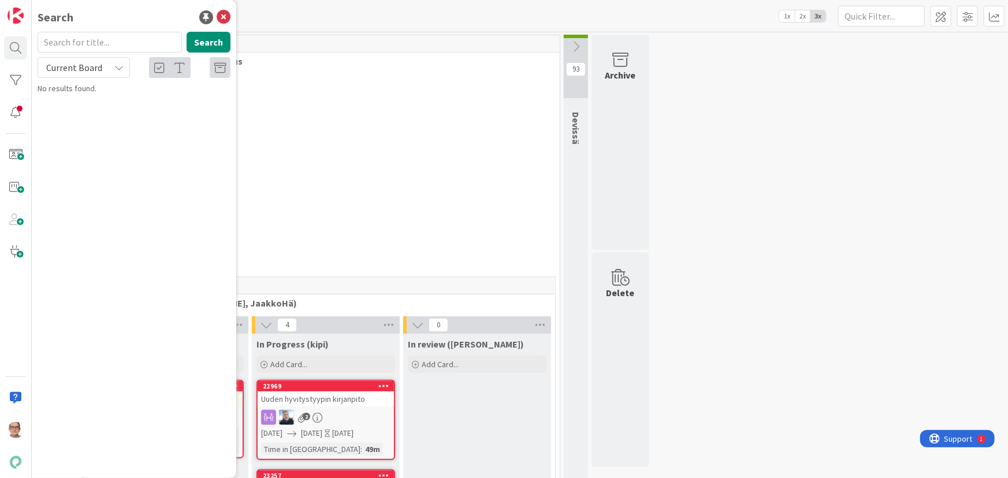
click at [70, 38] on input "text" at bounding box center [110, 42] width 144 height 21
type input "22133"
click at [77, 73] on span "Current Board" at bounding box center [74, 68] width 60 height 16
click at [73, 117] on span "All Boards" at bounding box center [104, 115] width 120 height 17
click at [147, 103] on span "Hyvitys: kauden tavoitteen ylittävän hyvityksen käsittely kirjanpidossa" at bounding box center [129, 107] width 151 height 23
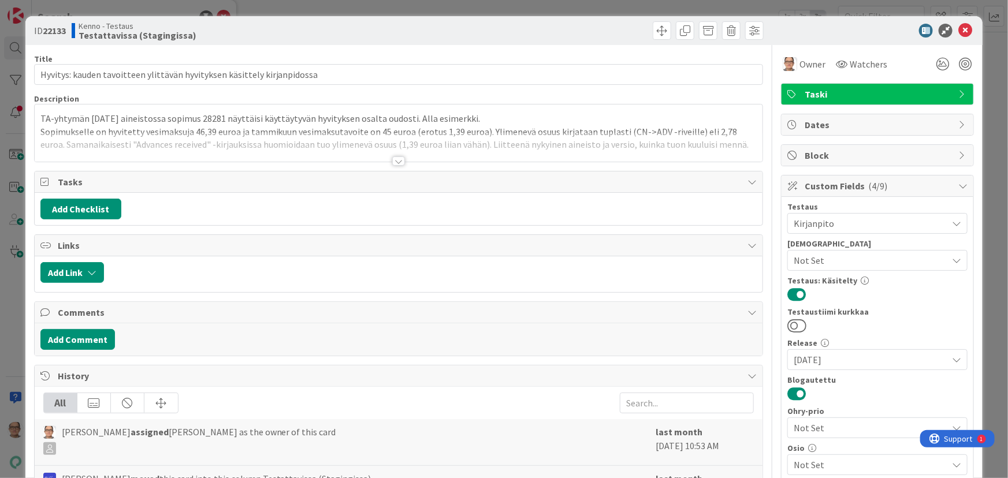
click at [393, 163] on div at bounding box center [398, 161] width 13 height 9
